Goal: Transaction & Acquisition: Subscribe to service/newsletter

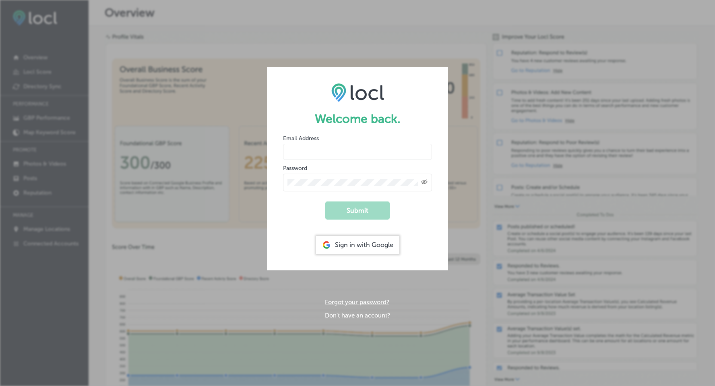
click at [364, 240] on div "Sign in with Google" at bounding box center [357, 245] width 83 height 19
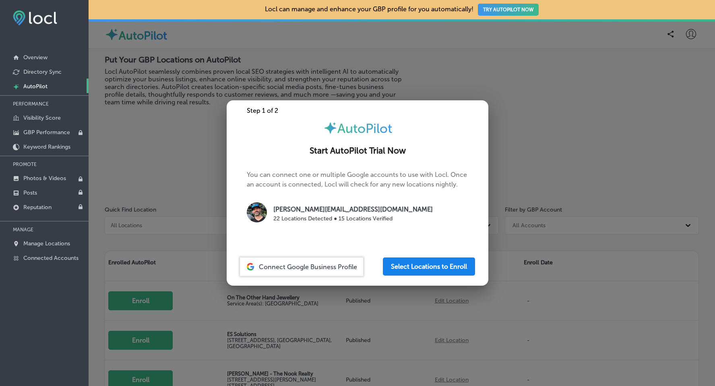
click at [443, 270] on button "Select Locations to Enroll" at bounding box center [429, 266] width 92 height 18
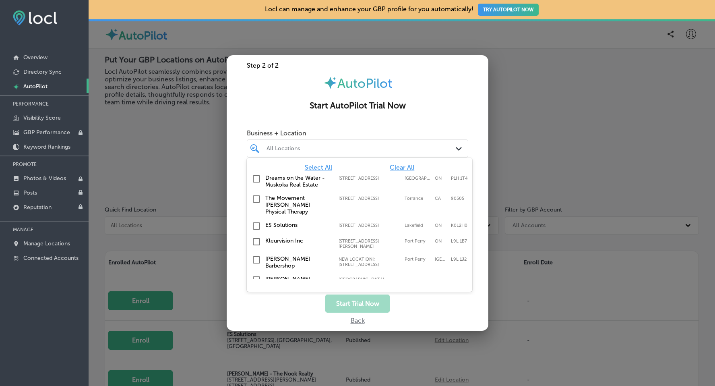
click at [365, 144] on div at bounding box center [348, 148] width 165 height 11
click at [295, 237] on label "Kleurvision Inc" at bounding box center [297, 240] width 65 height 7
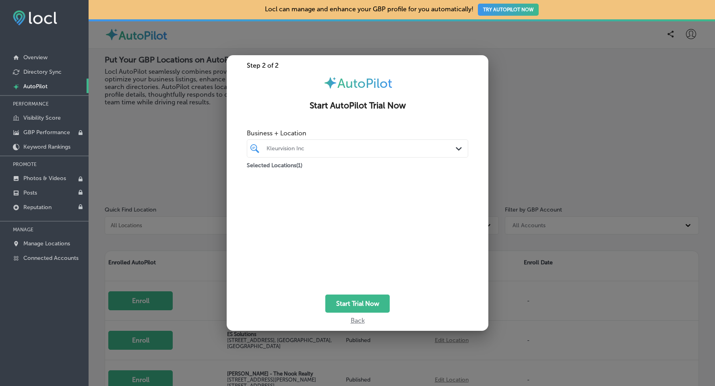
click at [407, 133] on span "Business + Location" at bounding box center [358, 133] width 222 height 8
click at [363, 308] on button "Start Trial Now" at bounding box center [357, 303] width 64 height 18
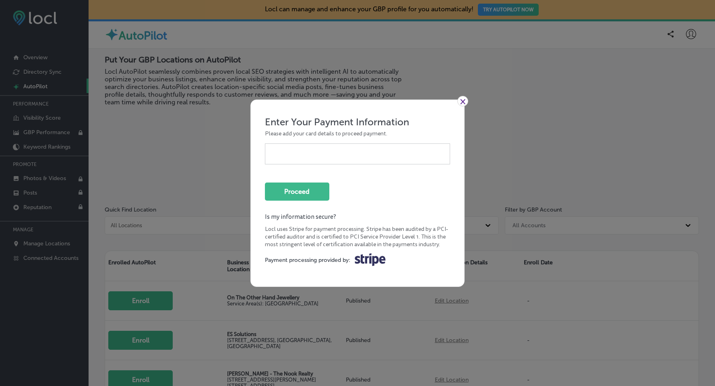
click at [468, 100] on link "×" at bounding box center [463, 101] width 11 height 10
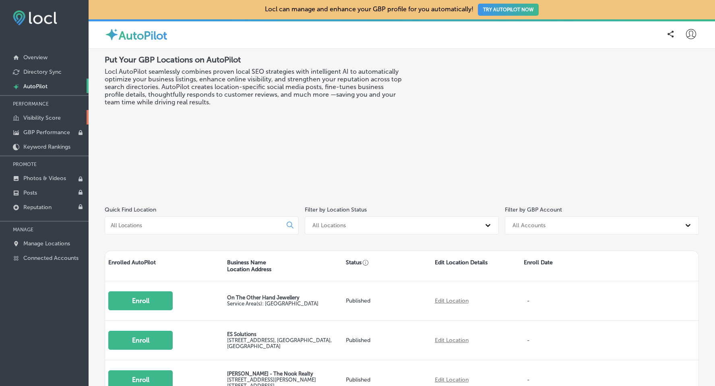
click at [41, 118] on p "Visibility Score" at bounding box center [41, 117] width 37 height 7
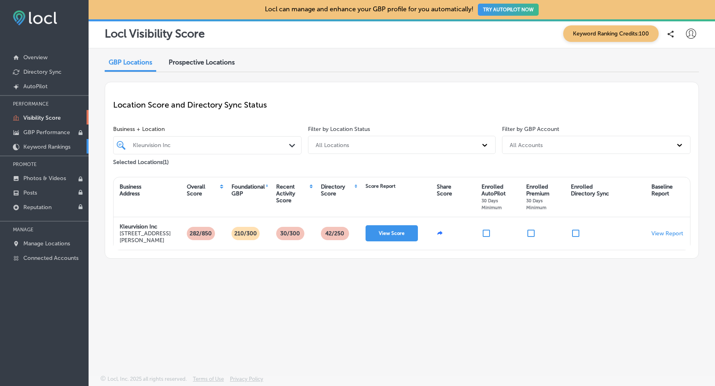
click at [46, 148] on p "Keyword Rankings" at bounding box center [46, 146] width 47 height 7
